Goal: Task Accomplishment & Management: Manage account settings

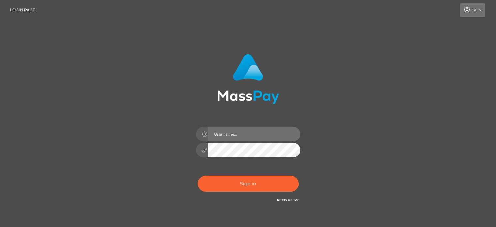
click at [225, 134] on input "text" at bounding box center [254, 134] width 93 height 15
type input "alfredbirdsong@gmail.com"
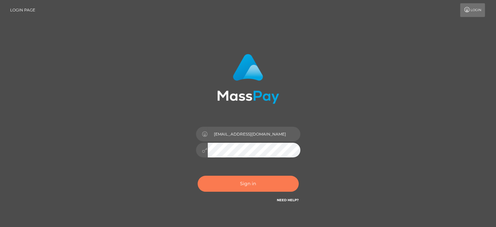
click at [235, 186] on button "Sign in" at bounding box center [248, 183] width 101 height 16
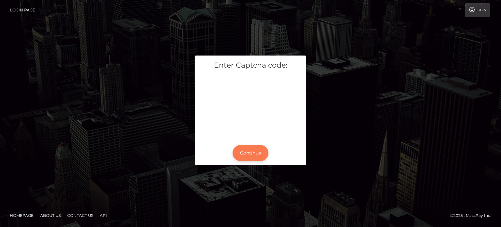
click at [249, 154] on button "Continue" at bounding box center [251, 153] width 36 height 16
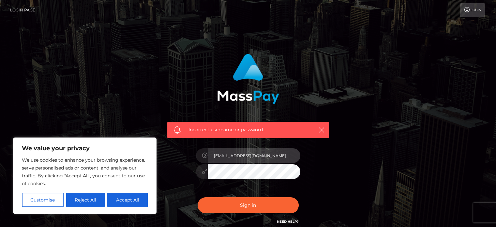
click at [237, 158] on input "[EMAIL_ADDRESS][DOMAIN_NAME]" at bounding box center [254, 155] width 93 height 15
click at [279, 160] on input "alfredbirdsong@gmail.com" at bounding box center [254, 155] width 93 height 15
click at [165, 160] on div "Incorrect username or password. alfredbirdsong@gmail.com" at bounding box center [247, 139] width 171 height 181
click at [274, 161] on input "alfredbirdsong@gmail.com" at bounding box center [254, 155] width 93 height 15
type input "a"
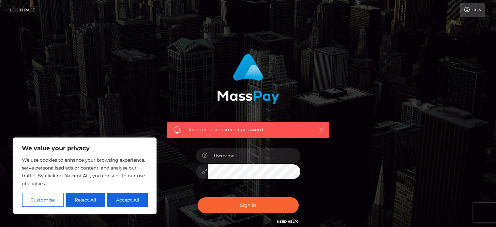
click at [339, 173] on div "Incorrect username or password." at bounding box center [248, 143] width 372 height 188
click at [231, 160] on input "text" at bounding box center [254, 155] width 93 height 15
click at [243, 158] on input "sgmbigdog" at bounding box center [254, 155] width 93 height 15
click at [244, 158] on input "sgmbigdog" at bounding box center [254, 155] width 93 height 15
click at [236, 160] on input "sgmbigdog" at bounding box center [254, 155] width 93 height 15
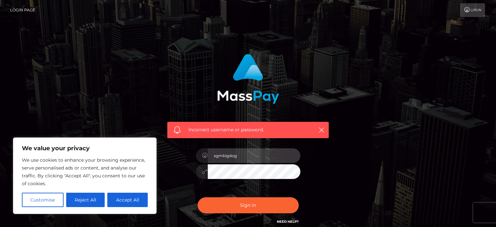
type input "[EMAIL_ADDRESS][DOMAIN_NAME]"
click at [203, 177] on div at bounding box center [248, 170] width 104 height 13
click at [177, 192] on div "Incorrect username or password. alfredbirdsong@gmail.com" at bounding box center [247, 139] width 171 height 181
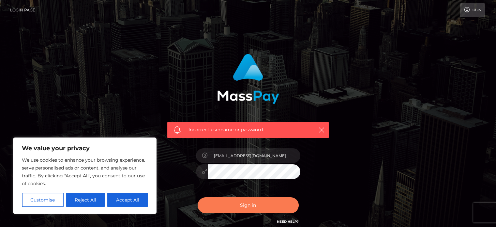
click at [237, 208] on button "Sign in" at bounding box center [248, 205] width 101 height 16
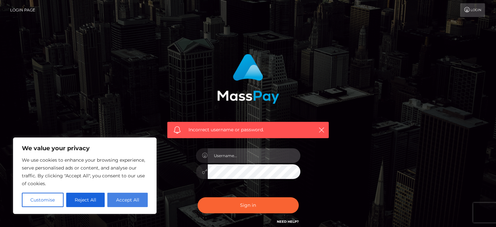
type input "[EMAIL_ADDRESS][DOMAIN_NAME]"
click at [128, 199] on button "Accept All" at bounding box center [127, 199] width 40 height 14
checkbox input "true"
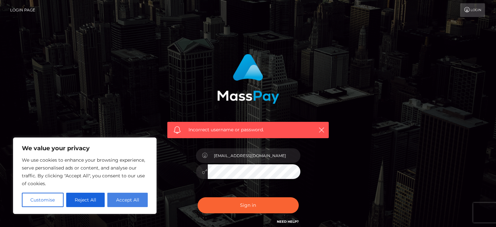
checkbox input "true"
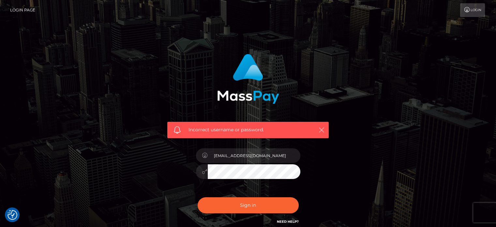
click at [320, 131] on icon "button" at bounding box center [321, 130] width 7 height 7
click at [323, 130] on icon "button" at bounding box center [321, 130] width 7 height 7
click at [322, 128] on icon "button" at bounding box center [321, 130] width 7 height 7
click at [475, 11] on link "Login" at bounding box center [472, 10] width 25 height 14
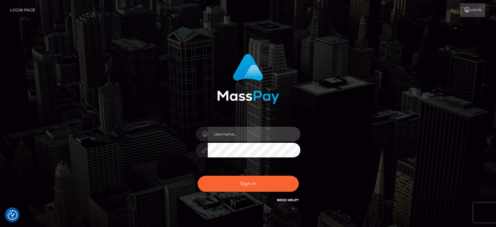
type input "[EMAIL_ADDRESS][DOMAIN_NAME]"
click at [200, 152] on div at bounding box center [248, 149] width 104 height 13
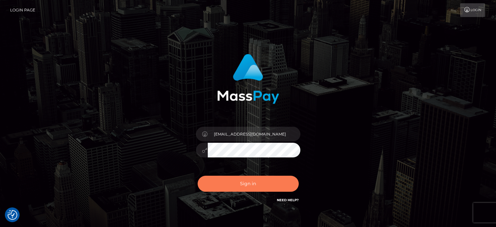
click at [220, 186] on button "Sign in" at bounding box center [248, 183] width 101 height 16
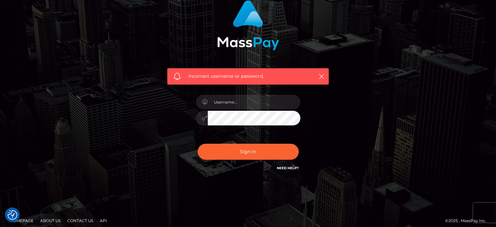
scroll to position [68, 0]
